Goal: Transaction & Acquisition: Purchase product/service

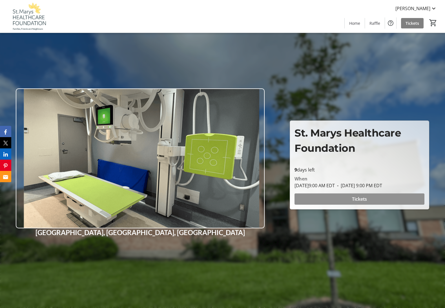
click at [357, 198] on span "Tickets" at bounding box center [359, 199] width 15 height 7
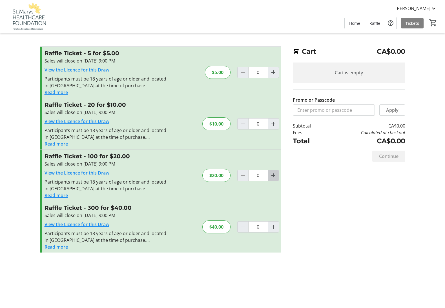
click at [274, 174] on mat-icon "Increment by one" at bounding box center [273, 175] width 7 height 7
type input "1"
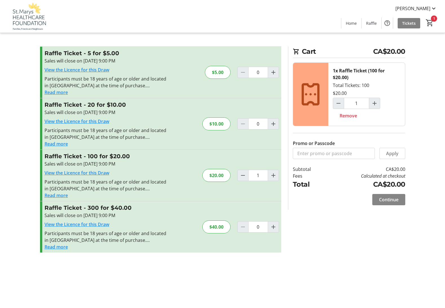
click at [389, 199] on span "Continue" at bounding box center [388, 199] width 19 height 7
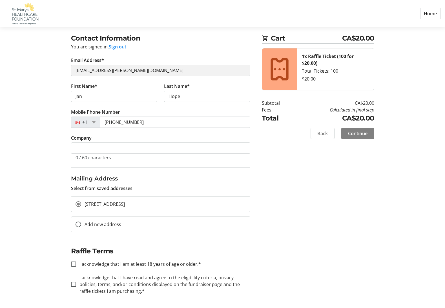
scroll to position [41, 0]
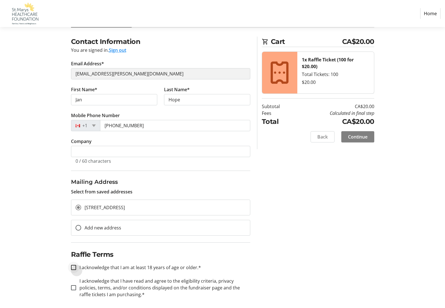
click at [72, 264] on div at bounding box center [74, 268] width 14 height 14
checkbox input "true"
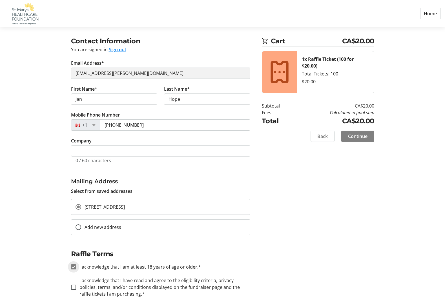
scroll to position [41, 0]
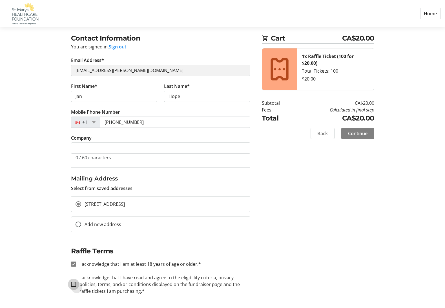
click at [74, 283] on input "I acknowledge that I have read and agree to the eligibility criteria, privacy p…" at bounding box center [73, 284] width 5 height 5
checkbox input "true"
click at [358, 132] on span "Continue" at bounding box center [357, 133] width 19 height 7
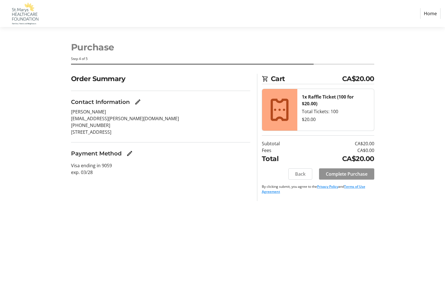
click at [347, 173] on span "Complete Purchase" at bounding box center [347, 174] width 42 height 7
